Goal: Task Accomplishment & Management: Manage account settings

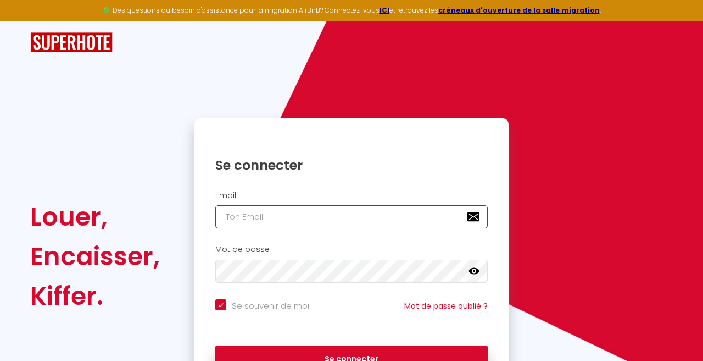
type input "conciergerieenprovence@outlook.fr"
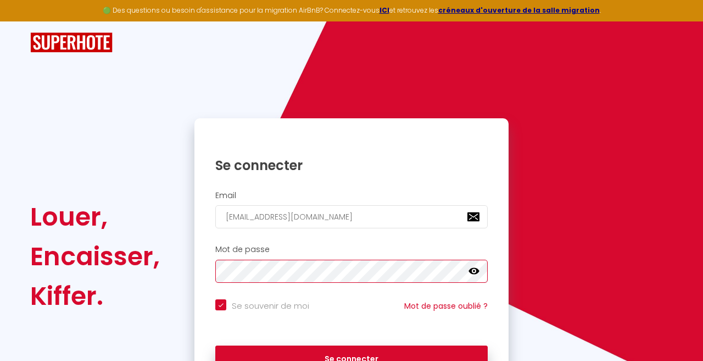
click at [352, 357] on button "Se connecter" at bounding box center [351, 358] width 273 height 27
checkbox input "true"
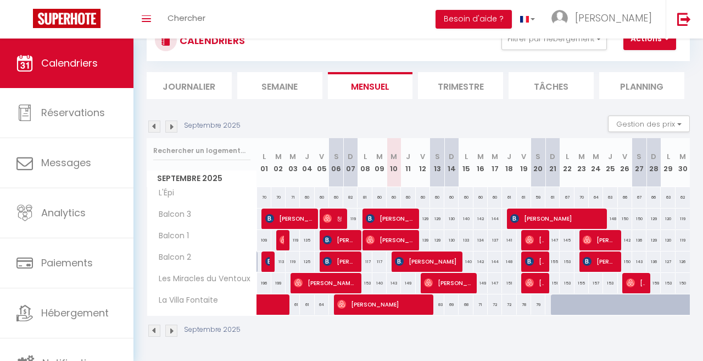
scroll to position [42, 0]
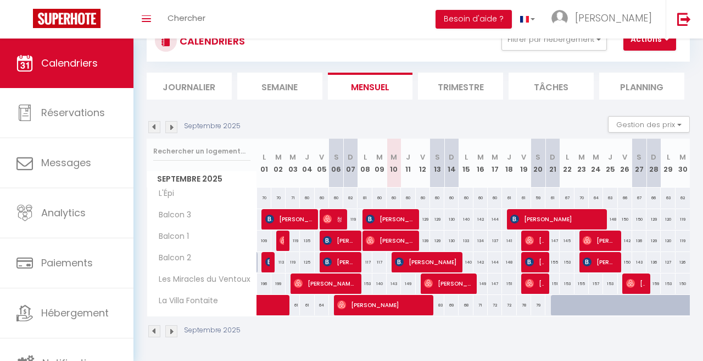
click at [424, 221] on div "129" at bounding box center [423, 219] width 14 height 20
type input "129"
type input "Ven 12 Septembre 2025"
type input "Sam 13 Septembre 2025"
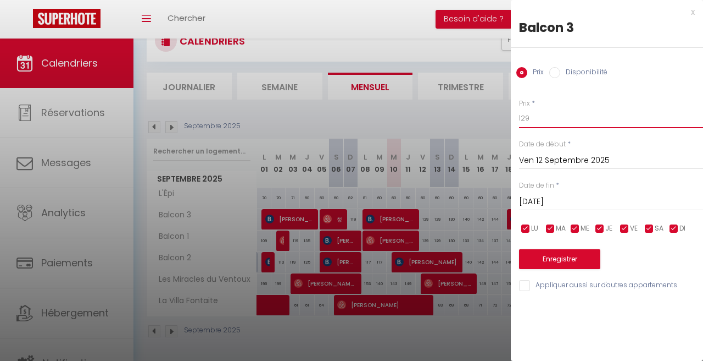
click at [525, 112] on input "129" at bounding box center [611, 118] width 184 height 20
click at [533, 112] on input "129" at bounding box center [611, 118] width 184 height 20
click at [530, 128] on div "Prix * 129 Statut * Disponible Indisponible Date de début * Ven 12 Septembre 20…" at bounding box center [607, 189] width 192 height 208
click at [531, 118] on input "129" at bounding box center [611, 118] width 184 height 20
drag, startPoint x: 531, startPoint y: 118, endPoint x: 520, endPoint y: 118, distance: 11.0
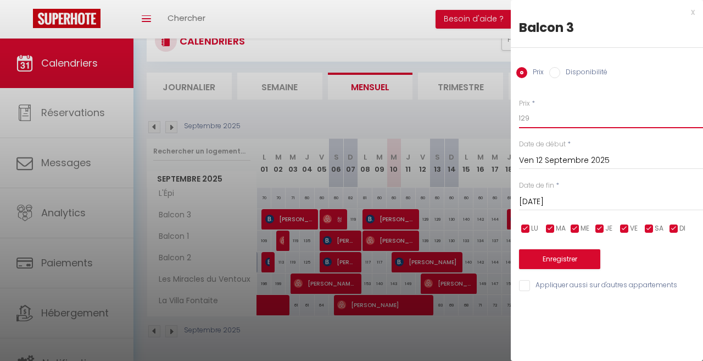
click at [520, 118] on input "129" at bounding box center [611, 118] width 184 height 20
click at [579, 197] on input "Sam 13 Septembre 2025" at bounding box center [611, 202] width 184 height 14
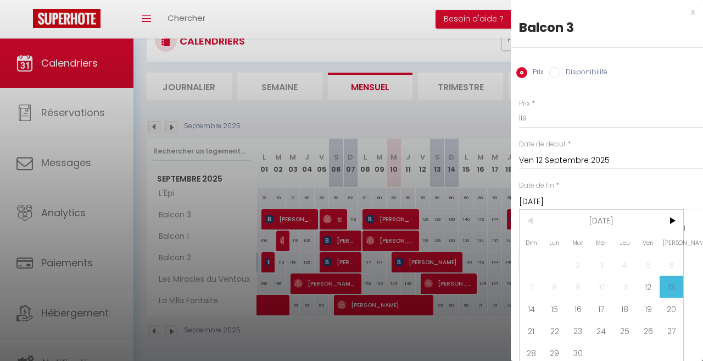
click at [692, 11] on div "x" at bounding box center [603, 11] width 184 height 13
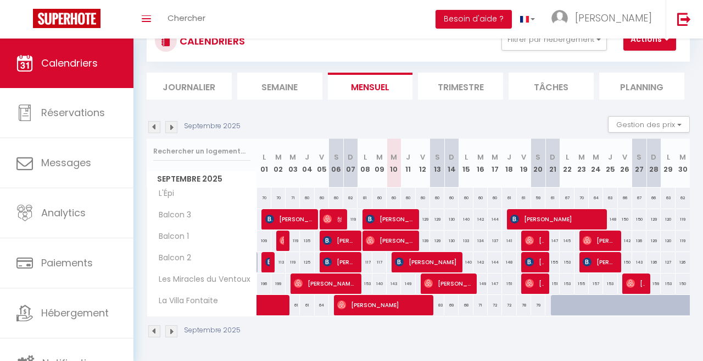
click at [470, 264] on div "140" at bounding box center [466, 262] width 14 height 20
type input "140"
type input "Lun 15 Septembre 2025"
type input "Mar 16 Septembre 2025"
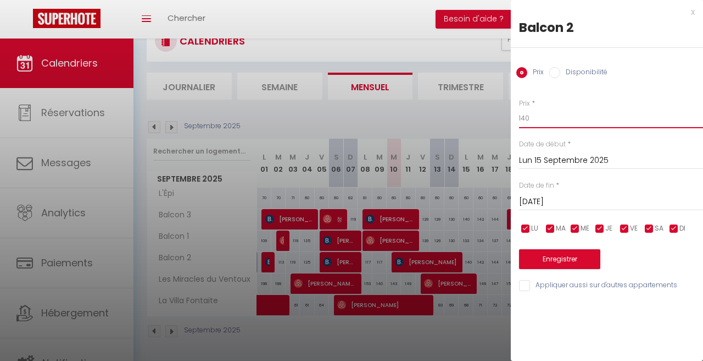
click at [548, 120] on input "140" at bounding box center [611, 118] width 184 height 20
type input "135"
click at [491, 209] on div at bounding box center [351, 180] width 703 height 361
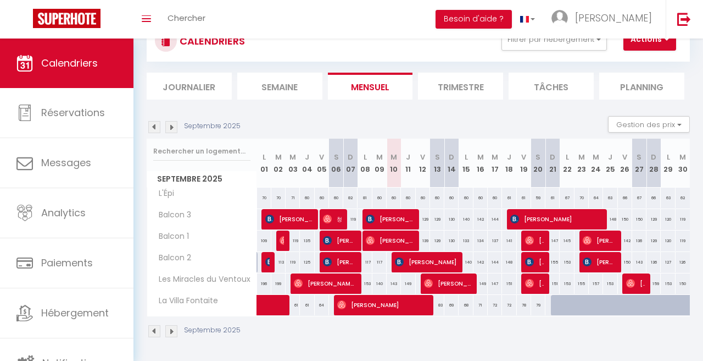
click at [385, 220] on span "Pascale CACI" at bounding box center [390, 218] width 48 height 21
select select "OK"
select select "KO"
select select "0"
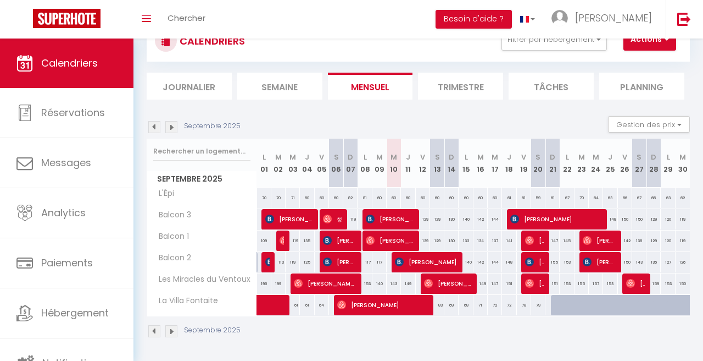
select select "1"
select select
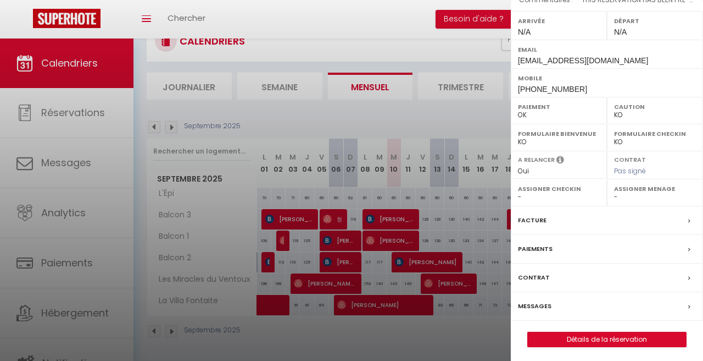
scroll to position [148, 0]
click at [545, 217] on label "Facture" at bounding box center [532, 221] width 29 height 12
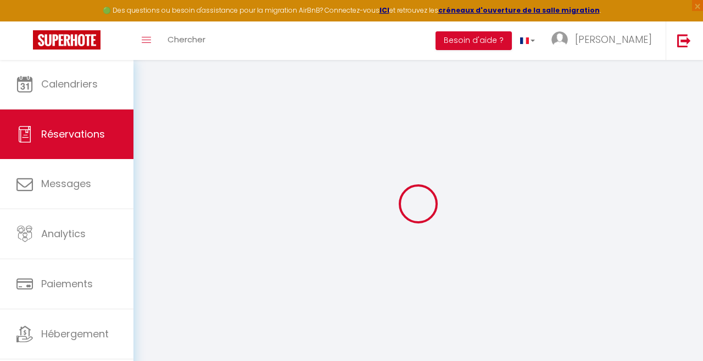
select select "cleaning"
select select "taxes"
select select
checkbox input "false"
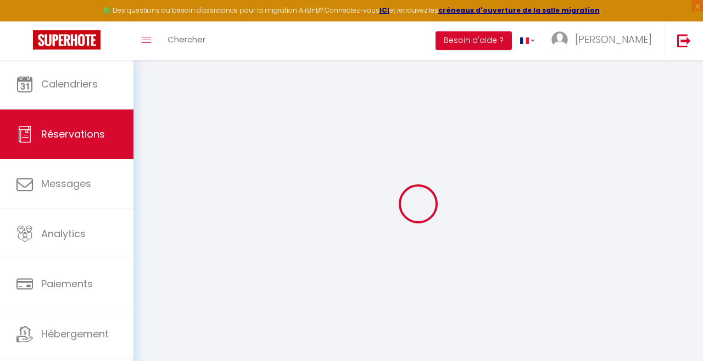
type textarea "** THIS RESERVATION HAS BEEN PRE-PAID ** Reservation has a cancellation grace p…"
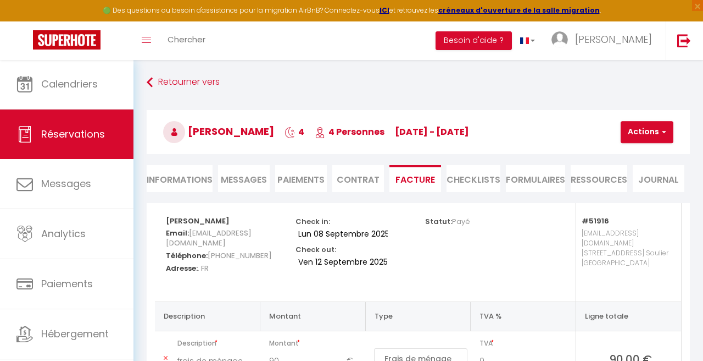
click at [622, 138] on button "Actions" at bounding box center [647, 132] width 53 height 22
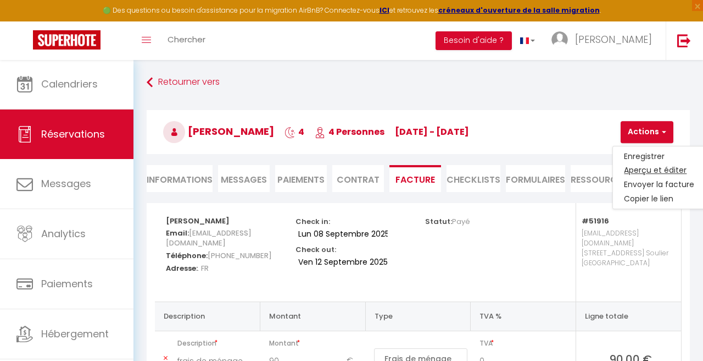
click at [633, 170] on link "Aperçu et éditer" at bounding box center [659, 170] width 92 height 14
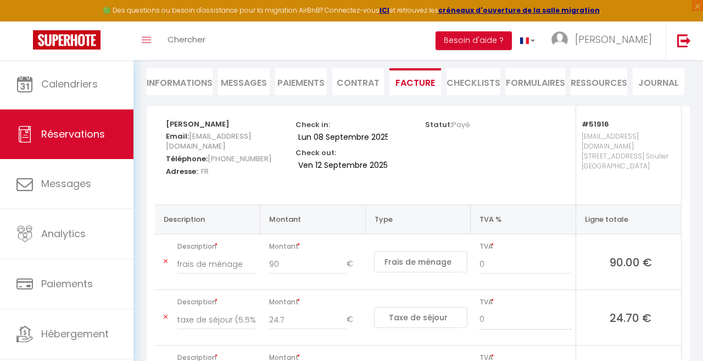
scroll to position [99, 0]
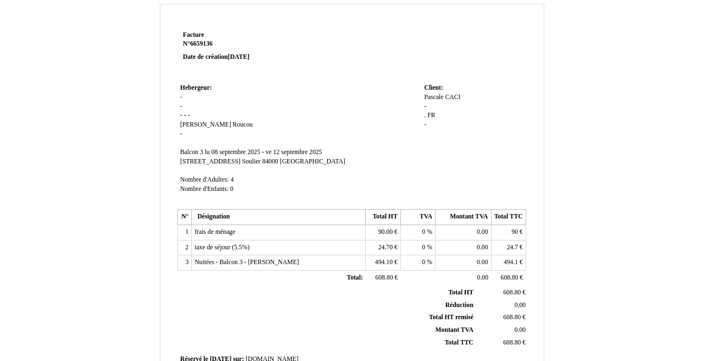
scroll to position [29, 0]
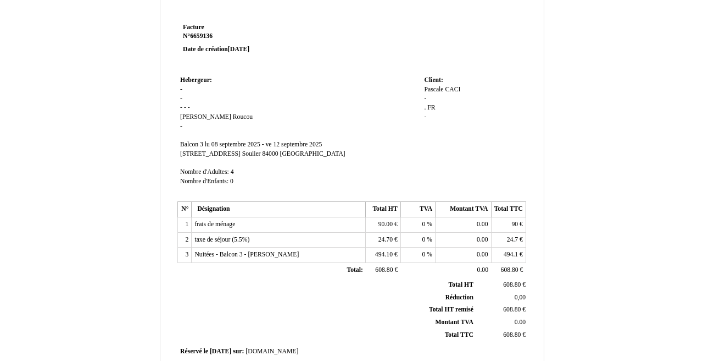
click at [380, 254] on td "494.10 494.10 €" at bounding box center [383, 254] width 35 height 15
click at [380, 251] on span "494.10" at bounding box center [384, 254] width 18 height 7
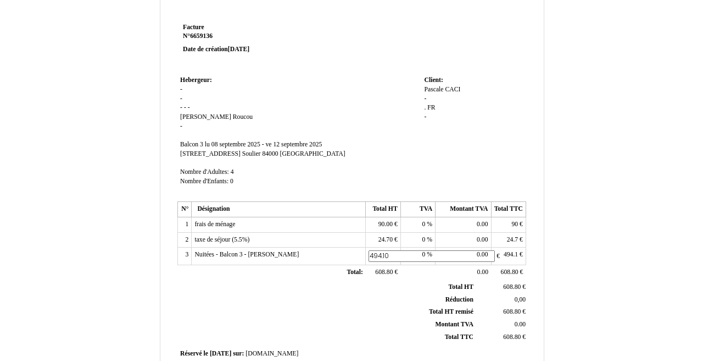
click at [380, 251] on input "494.10" at bounding box center [432, 256] width 126 height 12
drag, startPoint x: 395, startPoint y: 249, endPoint x: 325, endPoint y: 248, distance: 69.8
click at [325, 248] on tr "3 Nuitées - Balcon 3 - [PERSON_NAME] Nuitées - Balcon 3 - [PERSON_NAME] 494.10 …" at bounding box center [352, 256] width 348 height 18
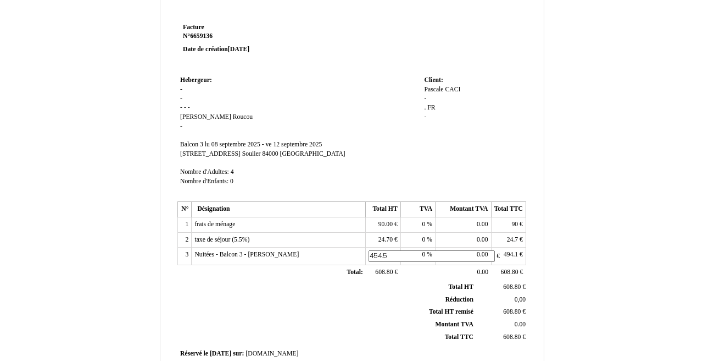
type input "454.58"
click at [353, 294] on th "Réduction Réduction" at bounding box center [327, 299] width 297 height 13
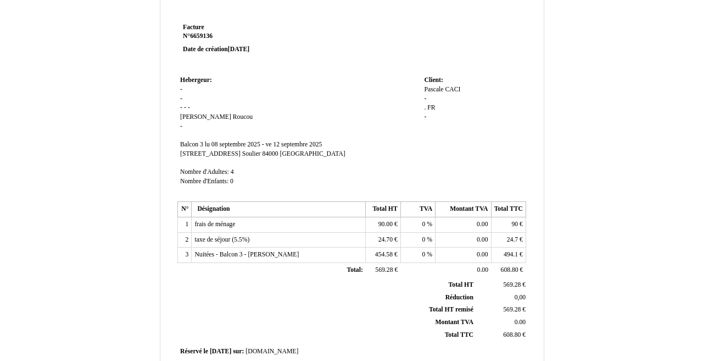
click at [507, 251] on span "494.1" at bounding box center [511, 254] width 14 height 7
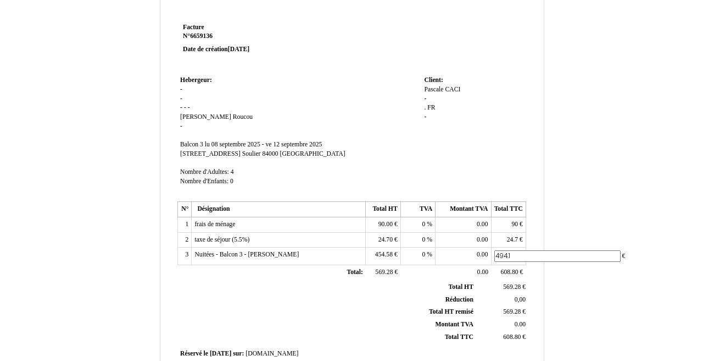
click at [507, 250] on input "494.1" at bounding box center [558, 256] width 126 height 12
drag, startPoint x: 519, startPoint y: 250, endPoint x: 486, endPoint y: 250, distance: 33.0
click at [486, 250] on tr "3 Nuitées - Balcon 3 - [PERSON_NAME] Nuitées - Balcon 3 - [PERSON_NAME] 454.58 …" at bounding box center [352, 256] width 348 height 18
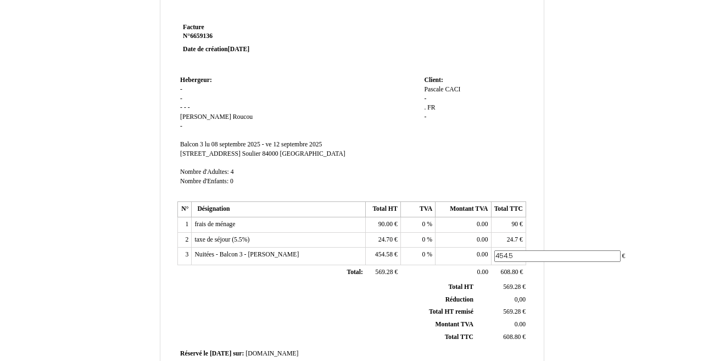
type input "454.58"
click at [623, 279] on div "Facture Facture N° 6659136 6659136 Date de création [DATE] Hebergeur: [GEOGRAPH…" at bounding box center [352, 315] width 643 height 638
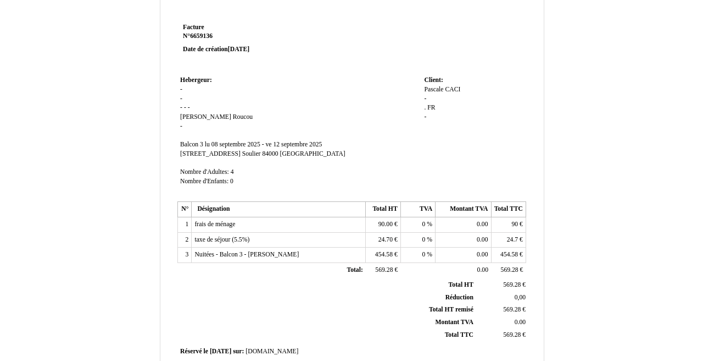
click at [514, 281] on span "569.28" at bounding box center [512, 284] width 18 height 7
click at [0, 0] on input "569.28" at bounding box center [0, 0] width 0 height 0
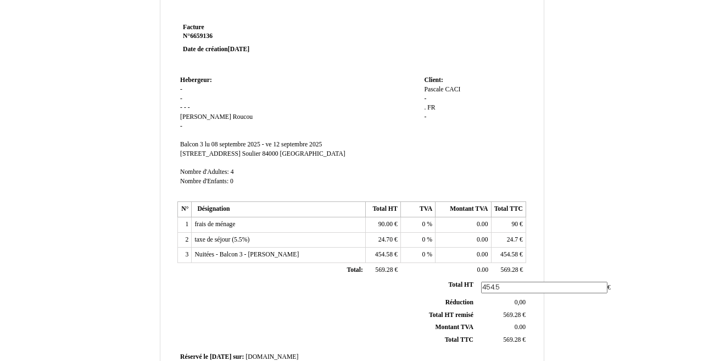
type input "454.58"
click at [585, 309] on div "Facture Facture N° 6659136 6659136 Date de création [DATE] Hebergeur: [GEOGRAPH…" at bounding box center [352, 315] width 643 height 638
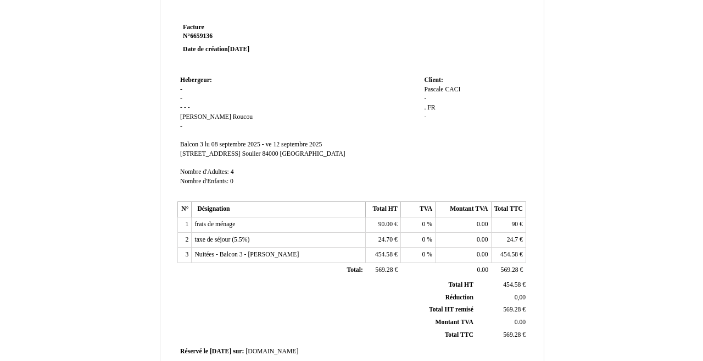
click at [514, 306] on span "569.28" at bounding box center [512, 309] width 18 height 7
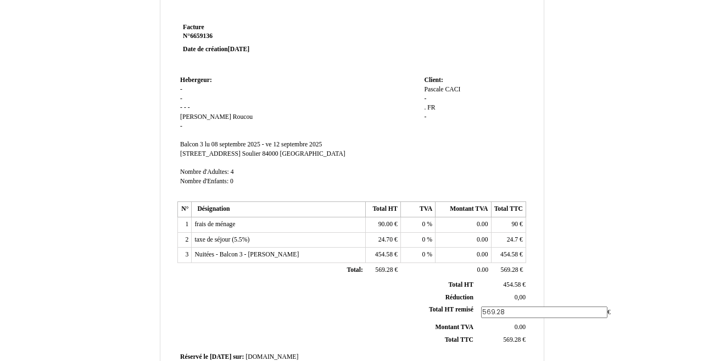
click at [514, 306] on input "569.28" at bounding box center [544, 312] width 126 height 12
click at [518, 336] on span "569.28" at bounding box center [512, 339] width 18 height 7
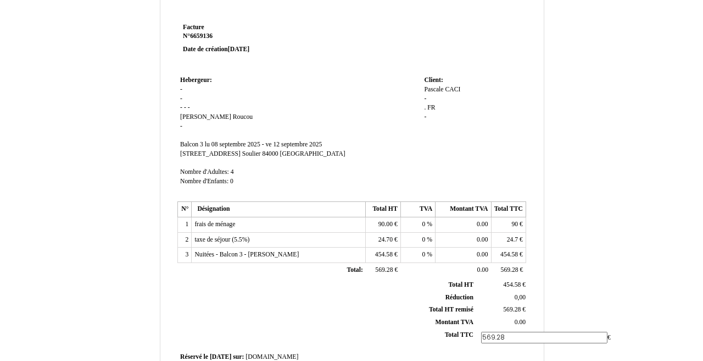
click at [518, 331] on input "569.28" at bounding box center [544, 337] width 126 height 12
drag, startPoint x: 503, startPoint y: 330, endPoint x: 475, endPoint y: 328, distance: 28.1
click at [476, 328] on td "569.28 569.28 €" at bounding box center [502, 337] width 52 height 18
type input "454,58"
click at [555, 281] on div "Facture Facture N° 6659136 6659136 Date de création [DATE] Hebergeur: [GEOGRAPH…" at bounding box center [352, 315] width 643 height 638
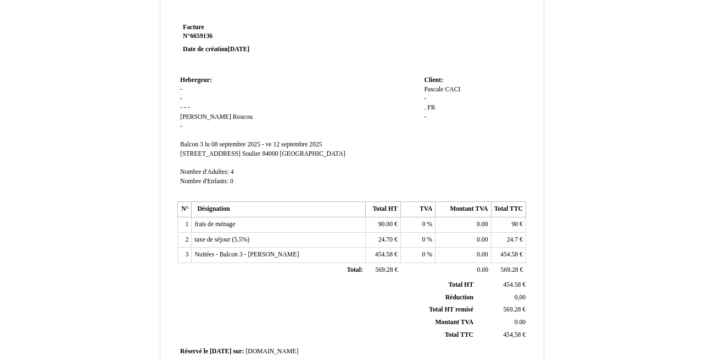
click at [513, 306] on span "569.28" at bounding box center [512, 309] width 18 height 7
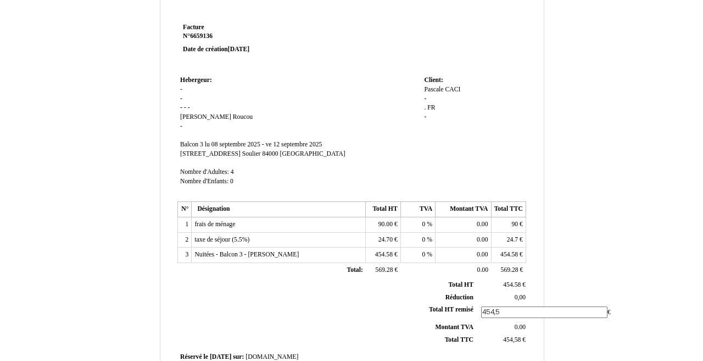
type input "454,58"
click at [594, 247] on div "Facture Facture N° 6659136 6659136 Date de création [DATE] Hebergeur: [GEOGRAPH…" at bounding box center [352, 315] width 643 height 638
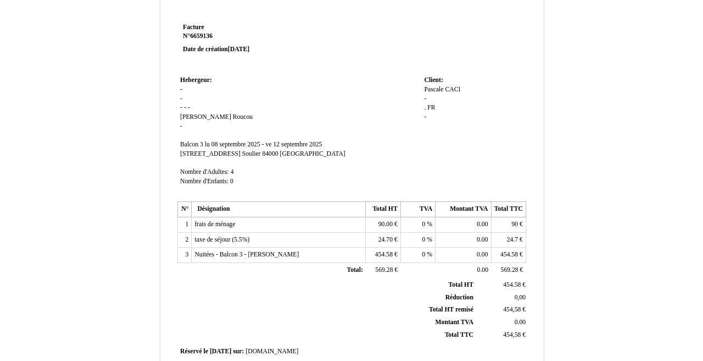
click at [508, 331] on span "454,58" at bounding box center [512, 334] width 18 height 7
click at [508, 331] on input "454,58" at bounding box center [544, 337] width 126 height 12
type input "569.28"
click at [649, 275] on div "Facture Facture N° 6659136 6659136 Date de création [DATE] Hebergeur: [GEOGRAPH…" at bounding box center [352, 315] width 643 height 638
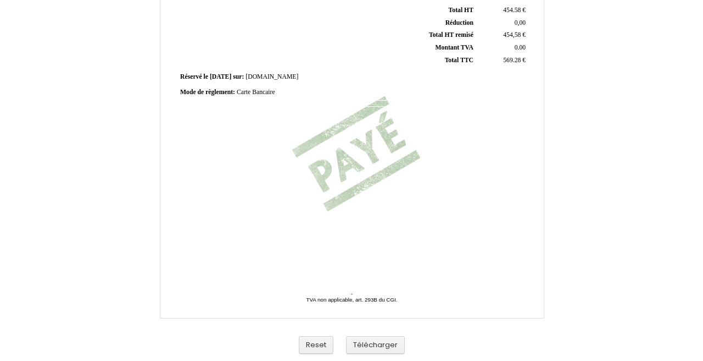
scroll to position [303, 0]
click at [384, 344] on button "Télécharger" at bounding box center [375, 345] width 59 height 18
